Goal: Task Accomplishment & Management: Manage account settings

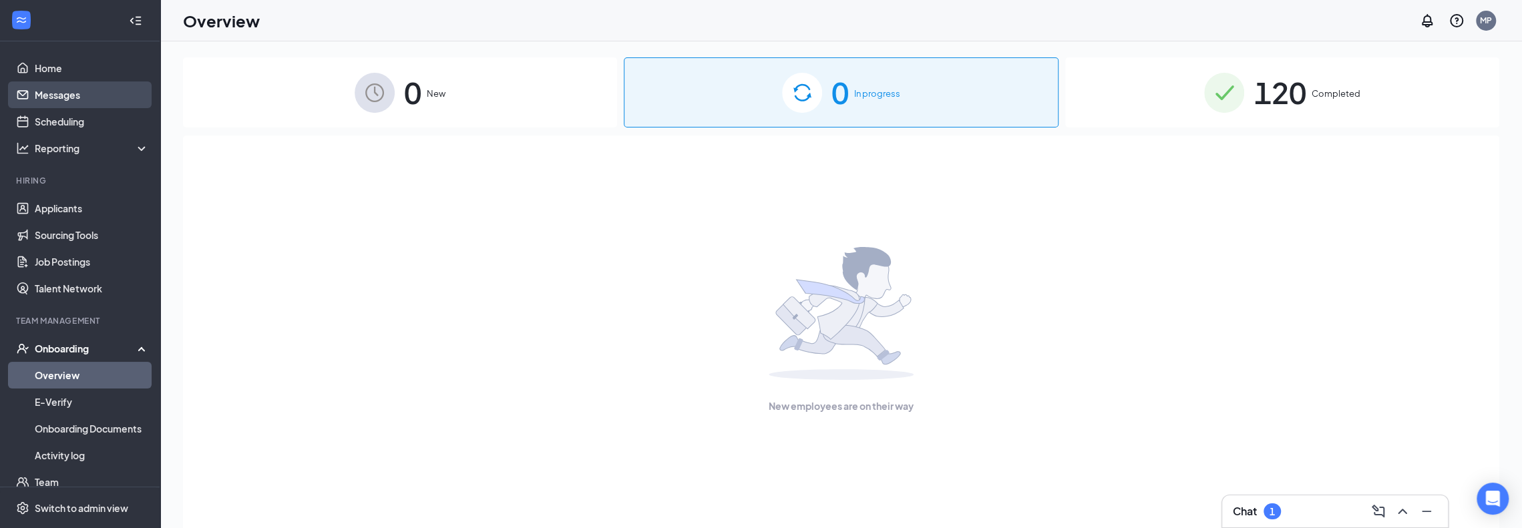
click at [75, 90] on link "Messages" at bounding box center [92, 94] width 114 height 27
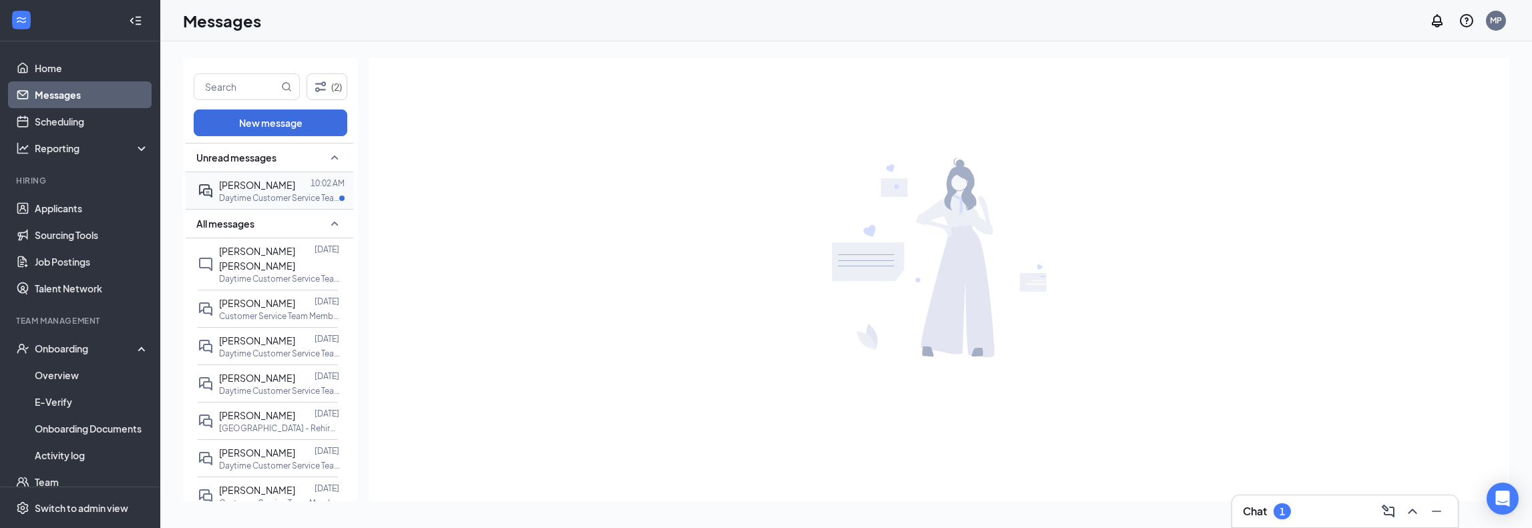
click at [268, 178] on div "[PERSON_NAME]" at bounding box center [257, 185] width 76 height 15
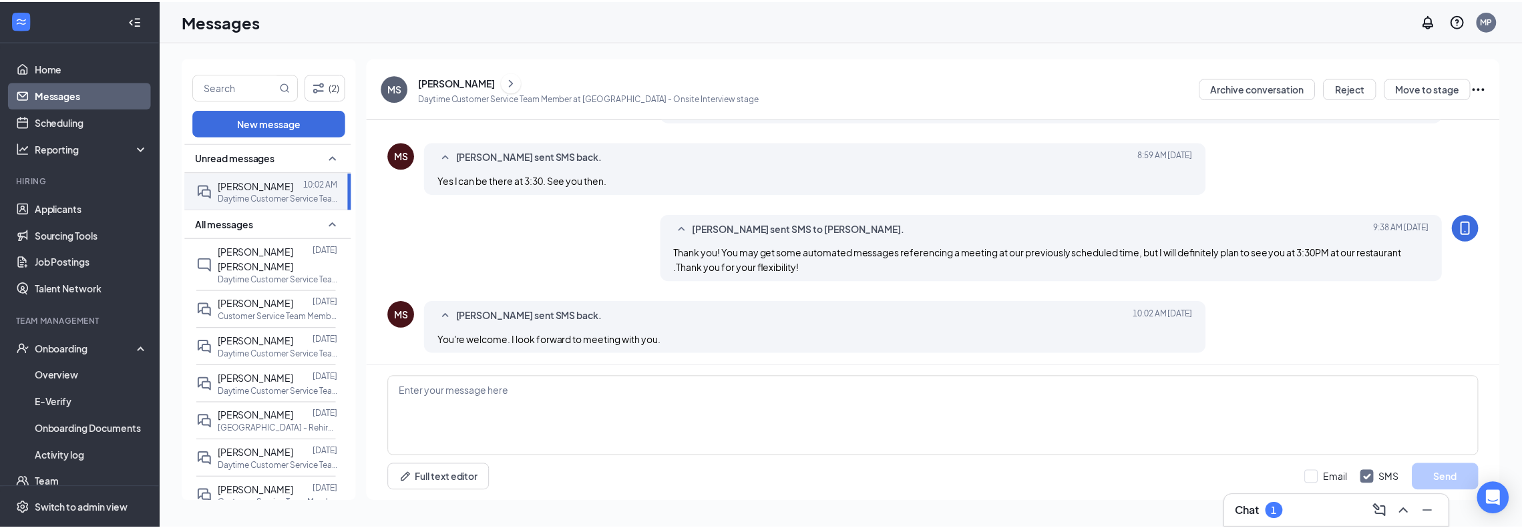
scroll to position [407, 0]
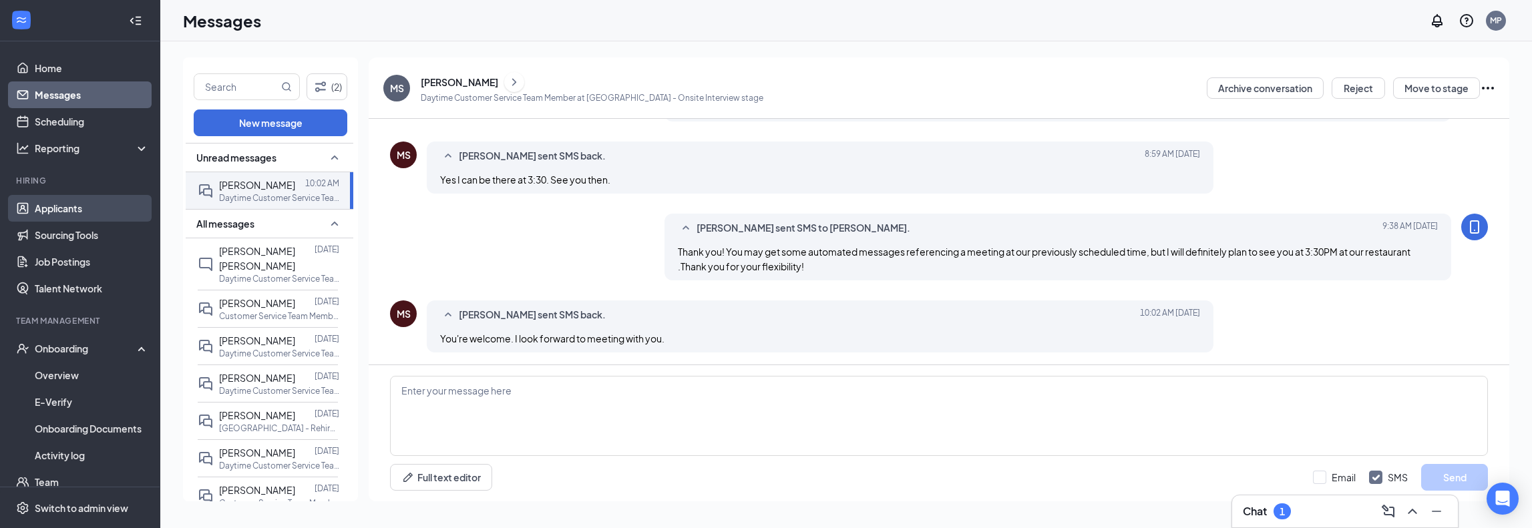
click at [53, 208] on link "Applicants" at bounding box center [92, 208] width 114 height 27
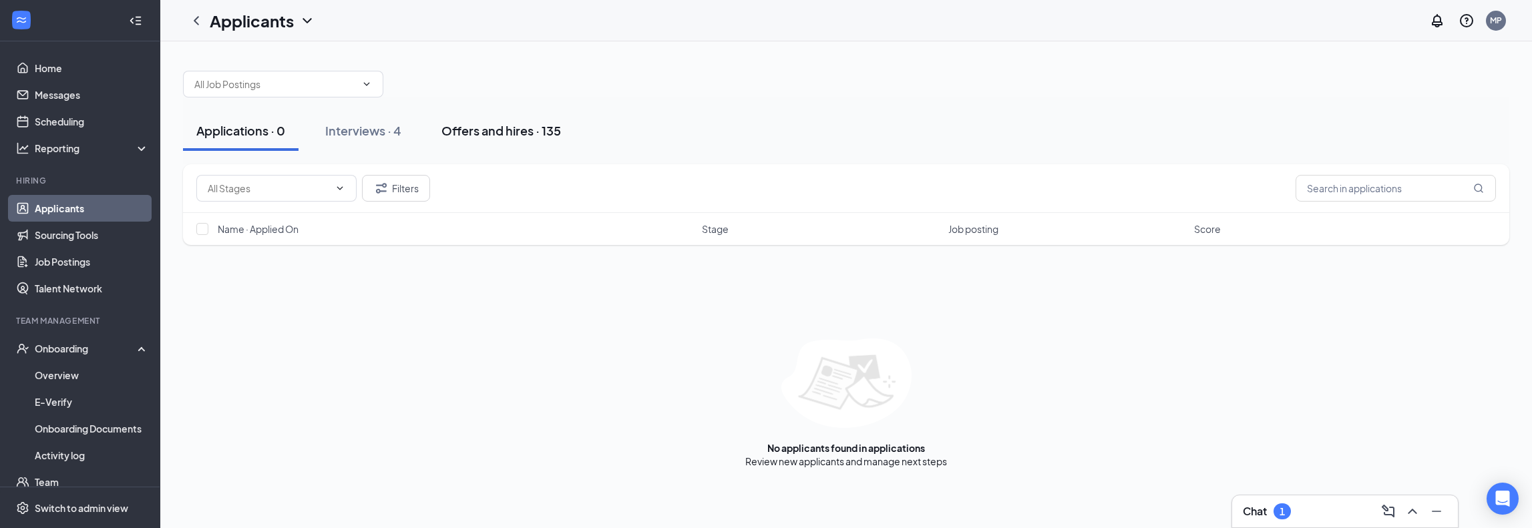
click at [528, 133] on div "Offers and hires · 135" at bounding box center [501, 130] width 120 height 17
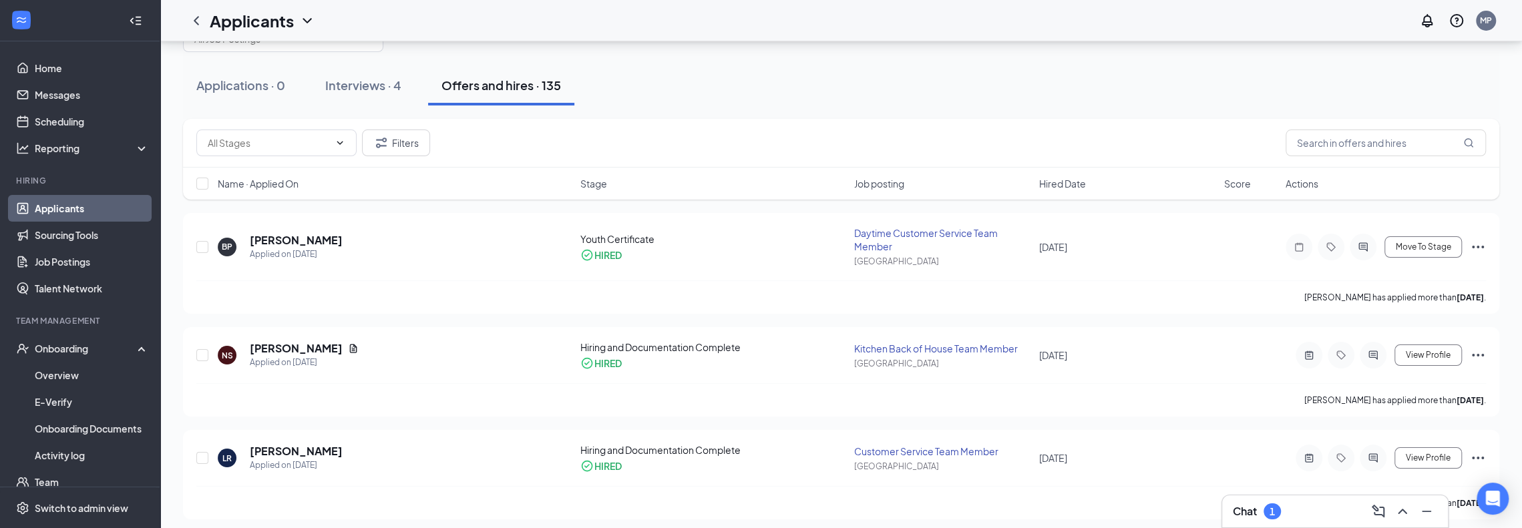
scroll to position [67, 0]
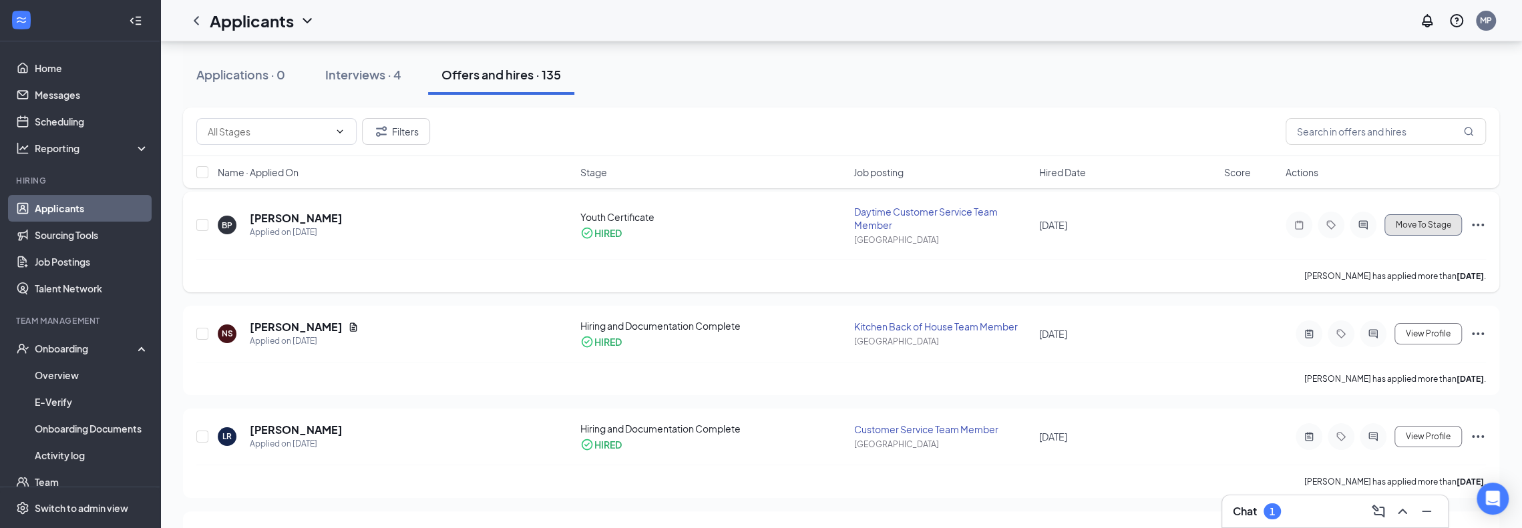
click at [1423, 222] on span "Move To Stage" at bounding box center [1422, 224] width 55 height 9
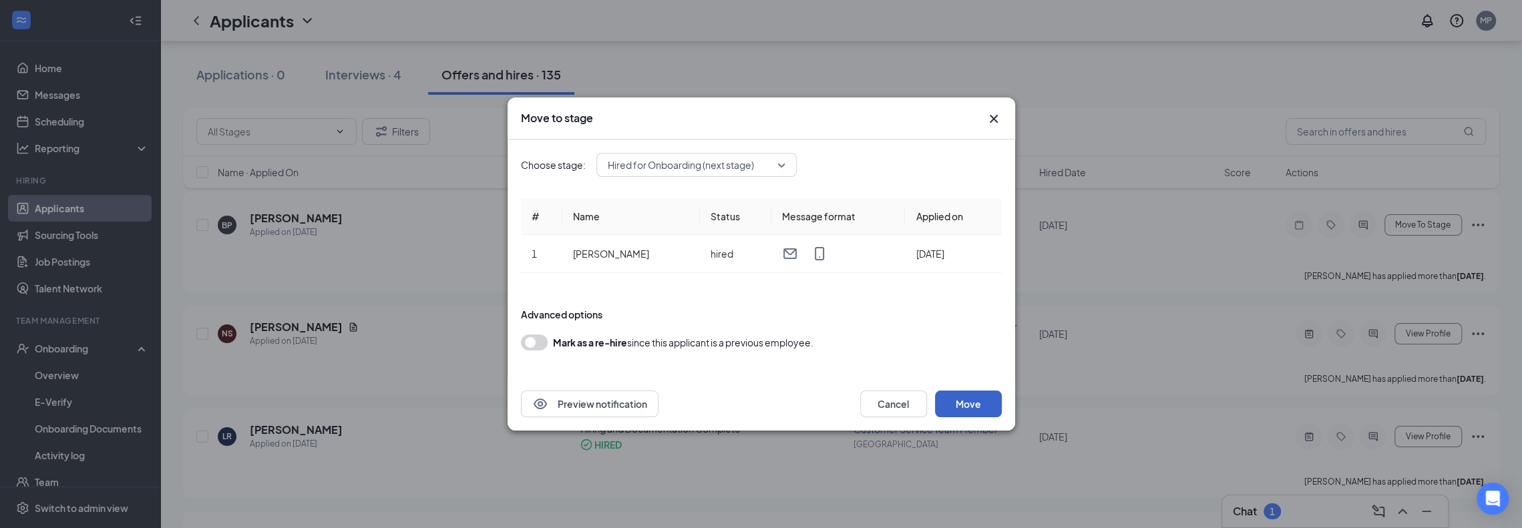
click at [981, 404] on button "Move" at bounding box center [968, 404] width 67 height 27
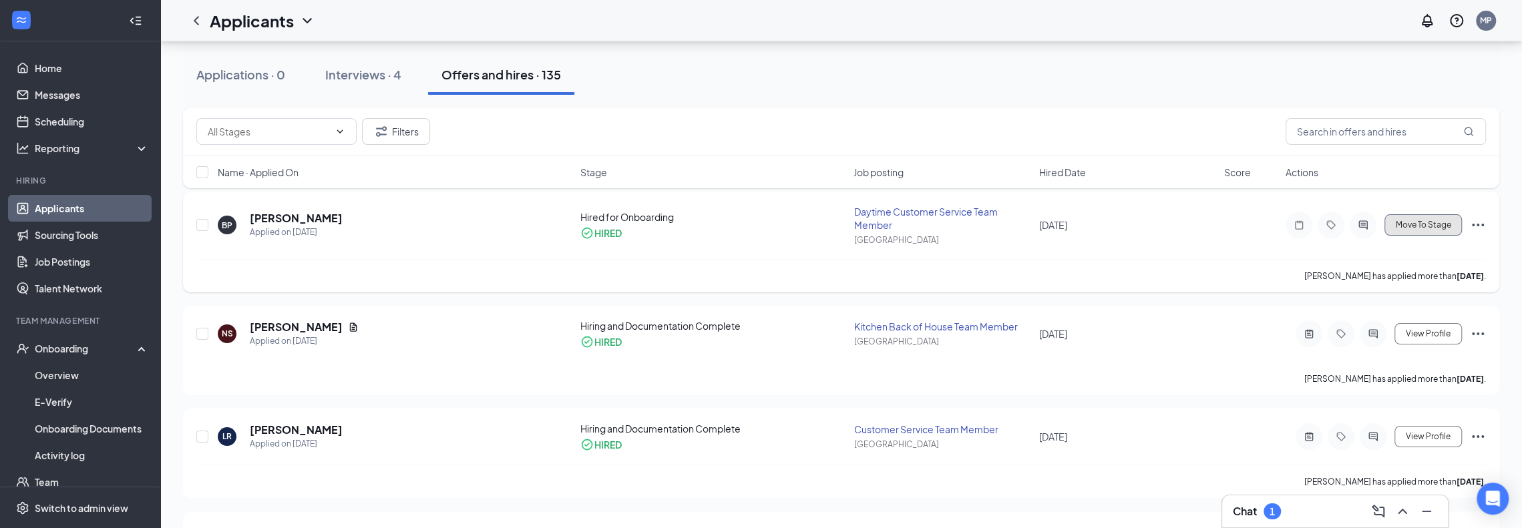
click at [1403, 233] on button "Move To Stage" at bounding box center [1422, 224] width 77 height 21
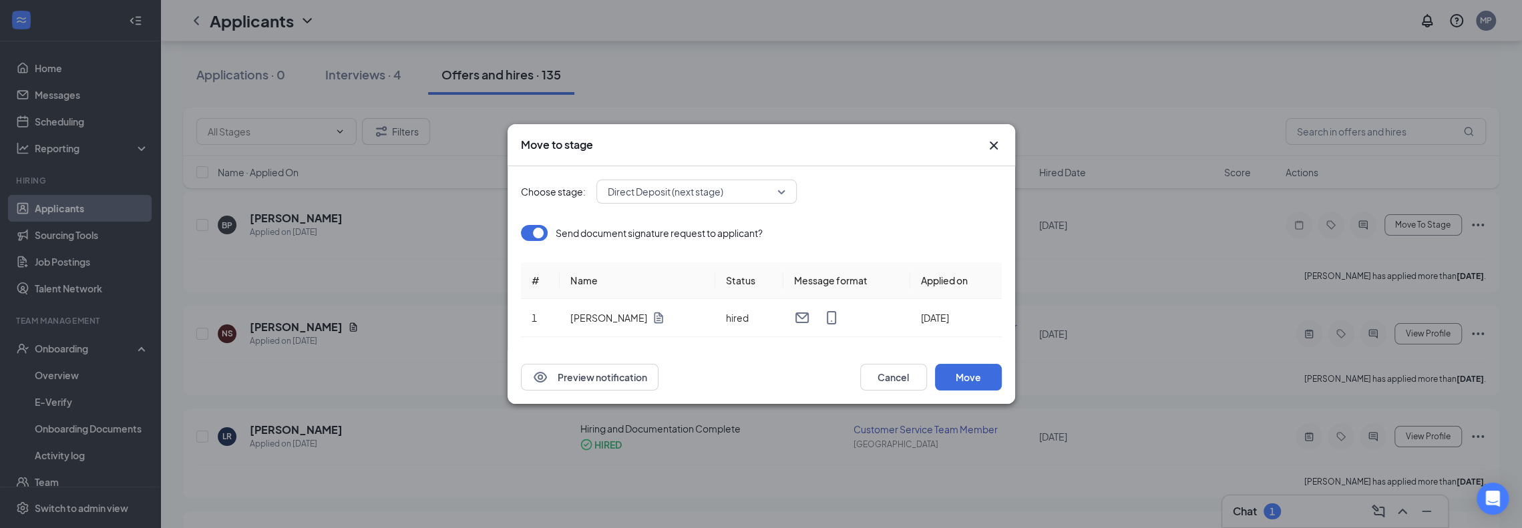
click at [995, 146] on icon "Cross" at bounding box center [993, 146] width 16 height 16
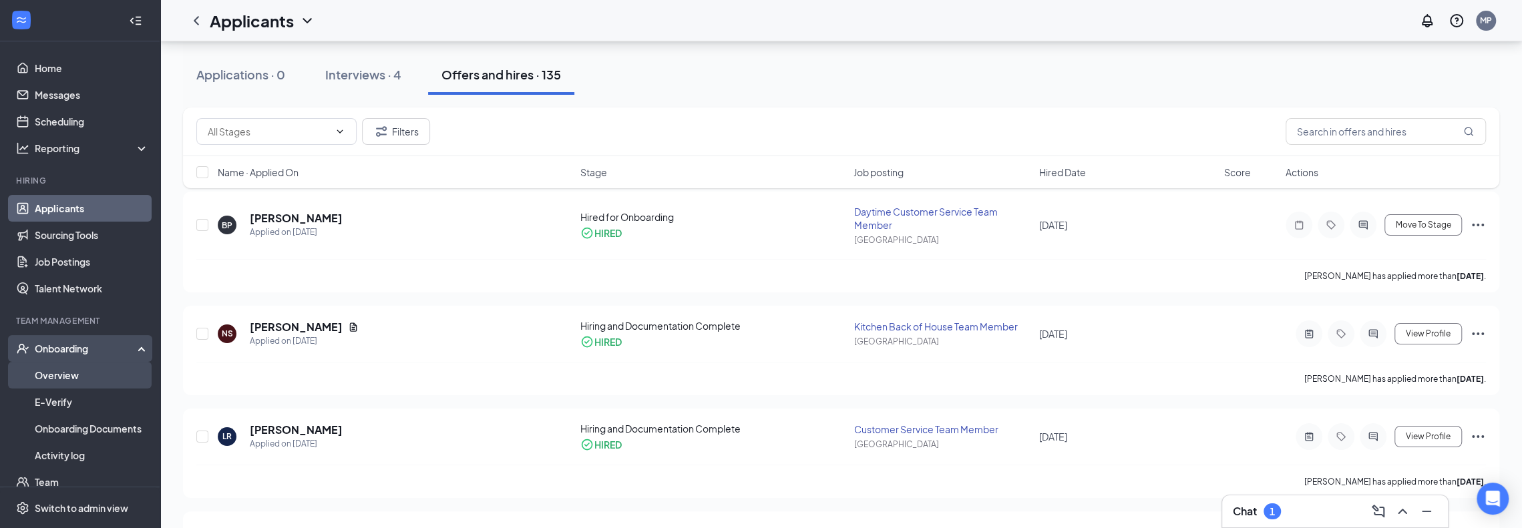
click at [75, 371] on link "Overview" at bounding box center [92, 375] width 114 height 27
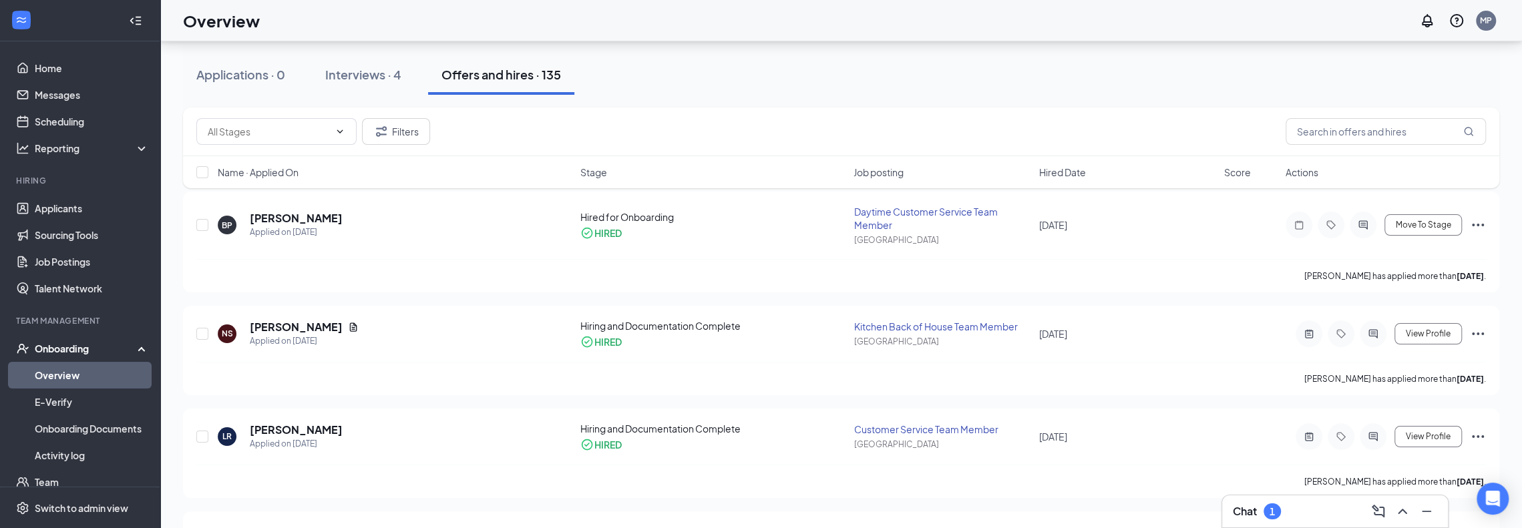
scroll to position [60, 0]
